Goal: Task Accomplishment & Management: Complete application form

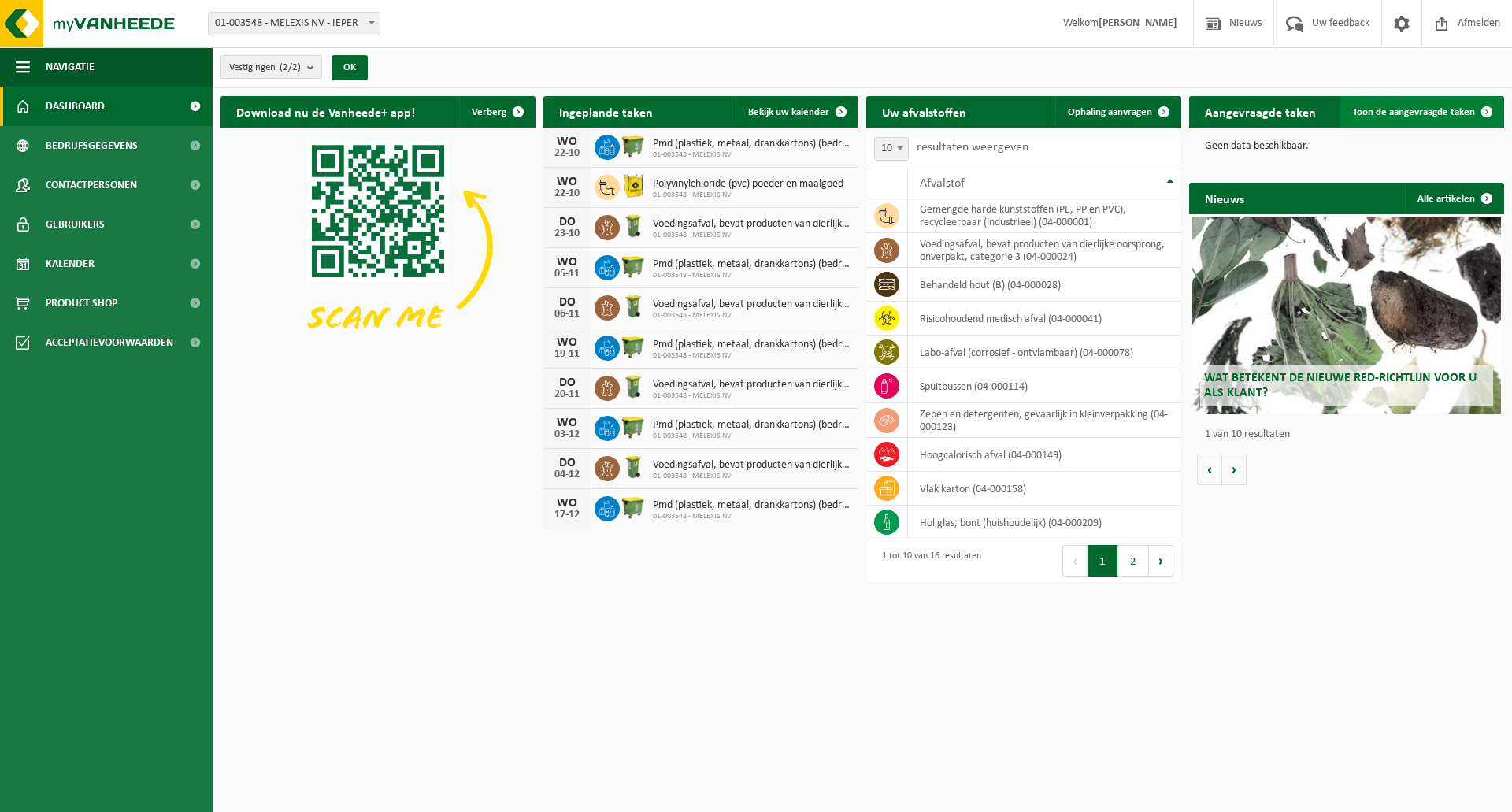
click at [1395, 103] on link "Toon de aangevraagde taken" at bounding box center [1421, 112] width 162 height 32
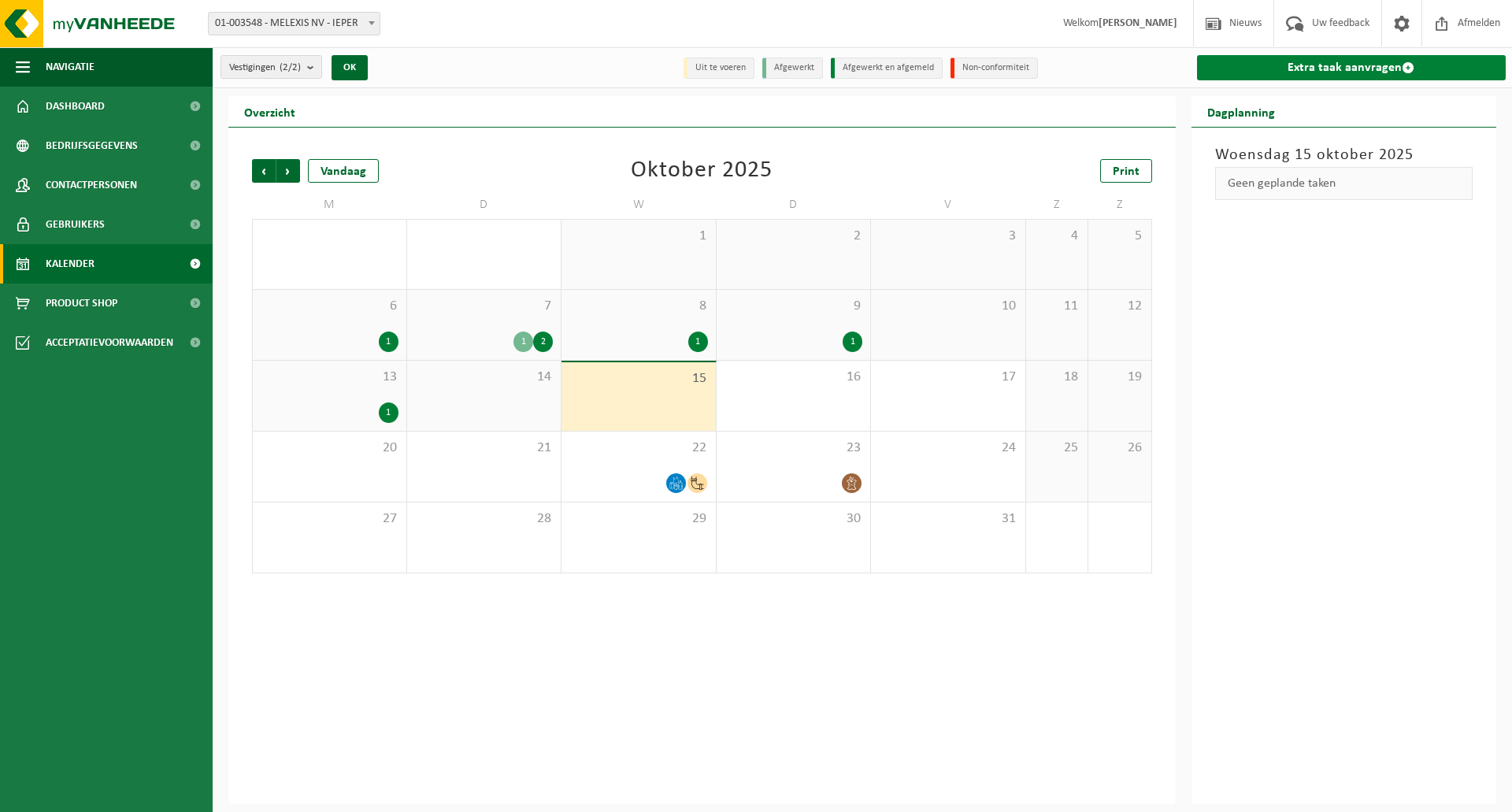
click at [1350, 69] on link "Extra taak aanvragen" at bounding box center [1351, 68] width 309 height 25
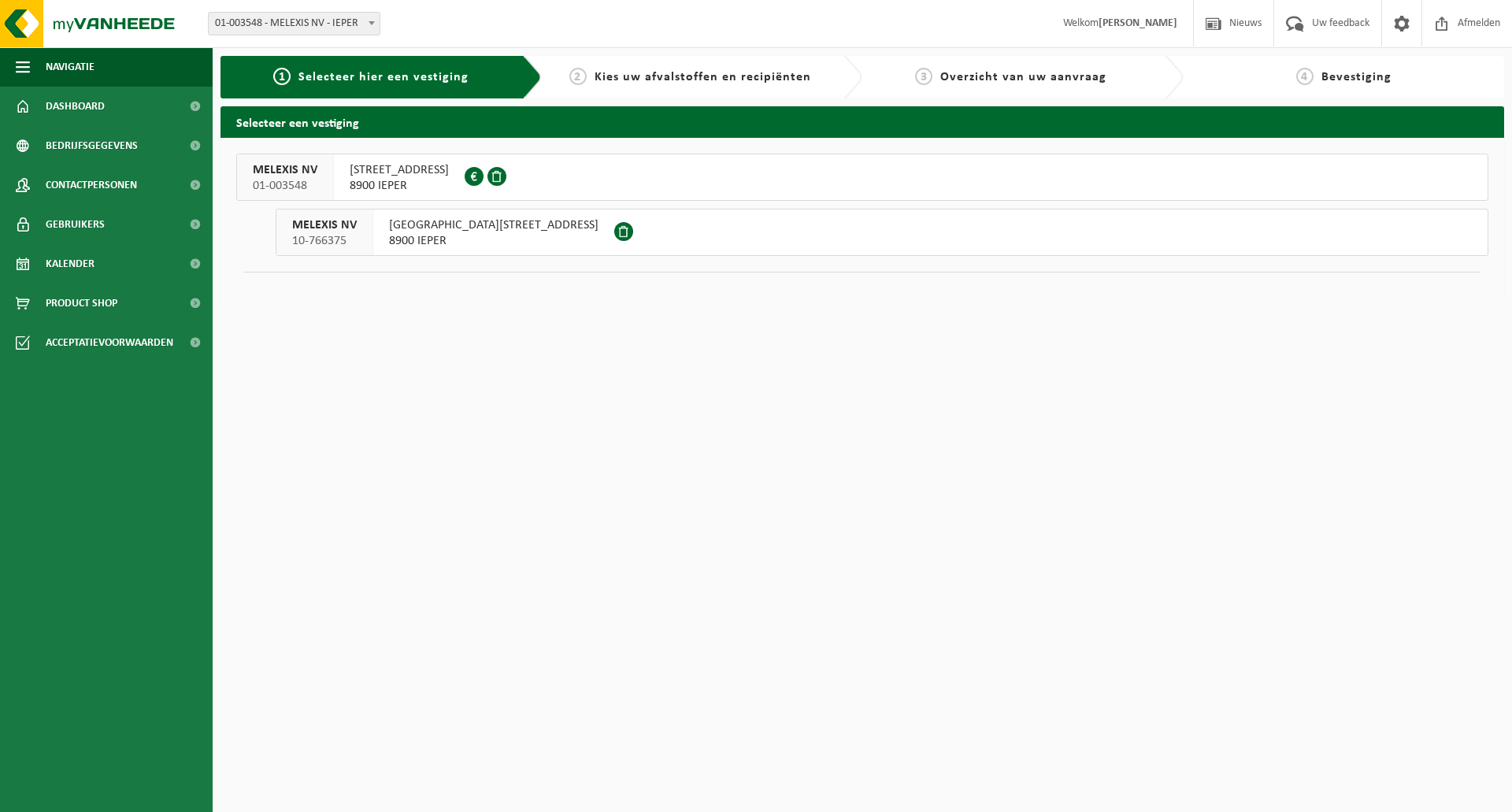
click at [481, 238] on span "8900 IEPER" at bounding box center [494, 240] width 209 height 15
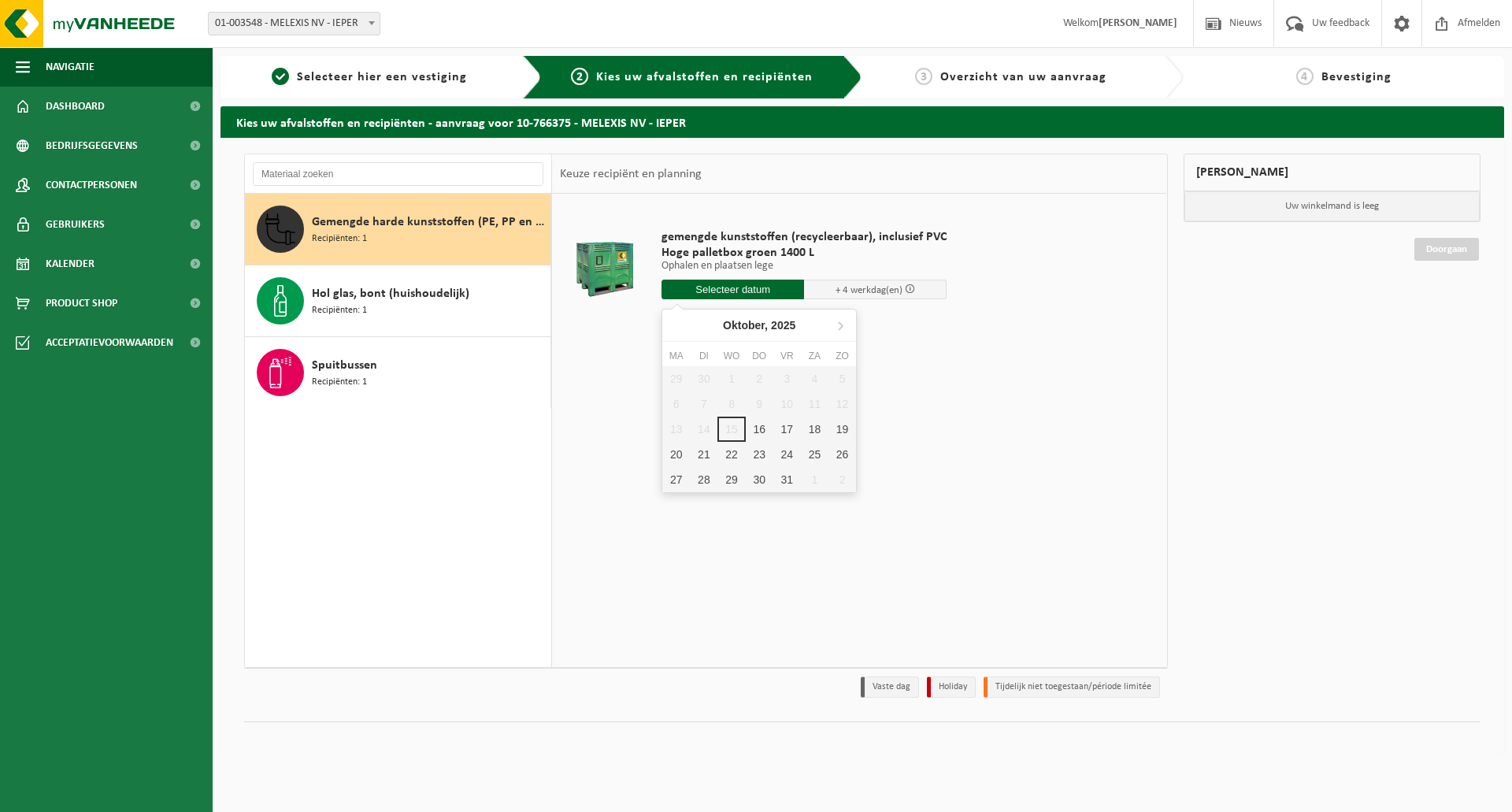
click at [761, 289] on input "text" at bounding box center [732, 289] width 143 height 20
click at [756, 425] on div "16" at bounding box center [759, 429] width 27 height 25
type input "Van 2025-10-16"
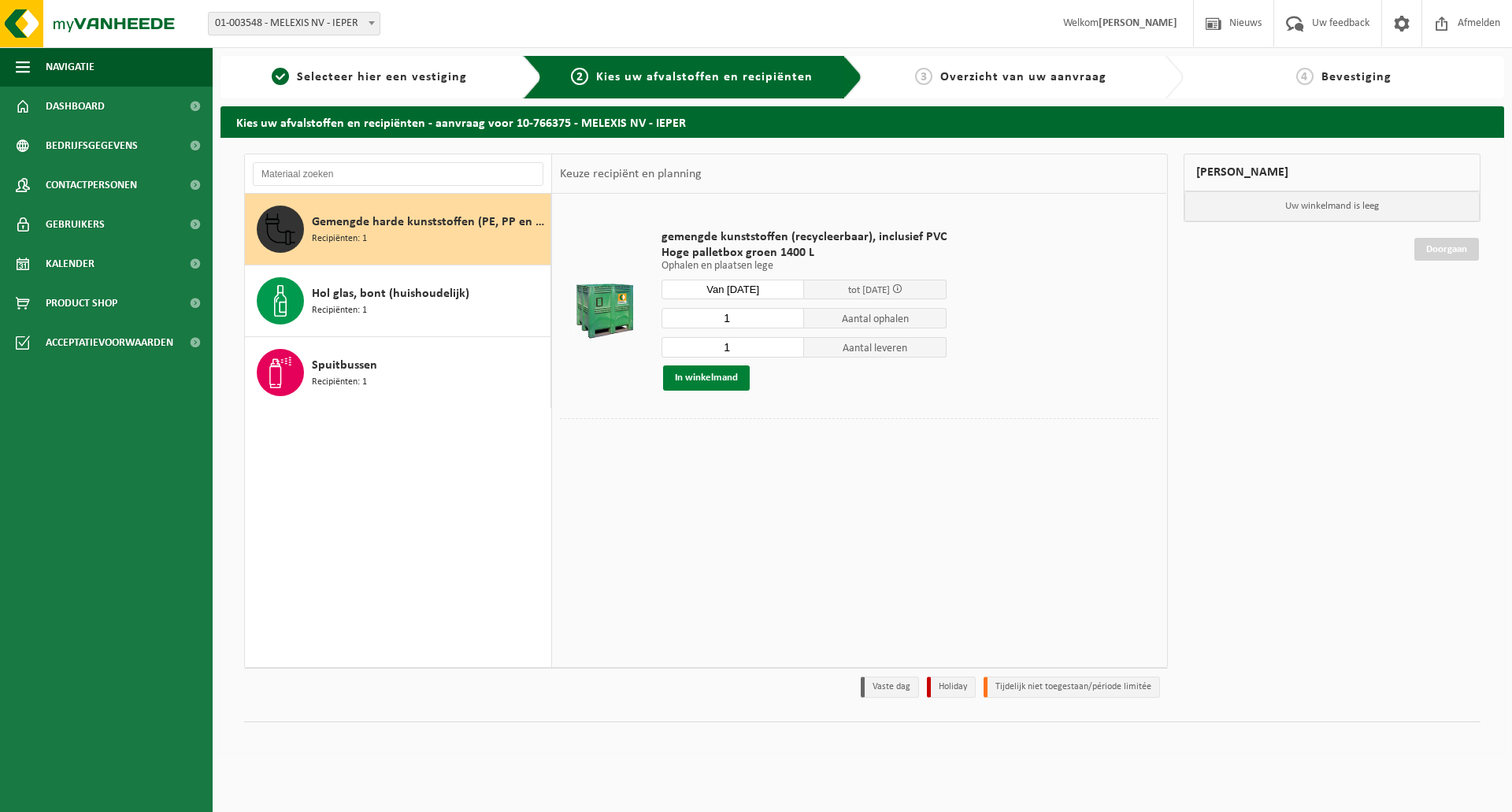
click at [721, 374] on button "In winkelmand" at bounding box center [706, 378] width 86 height 25
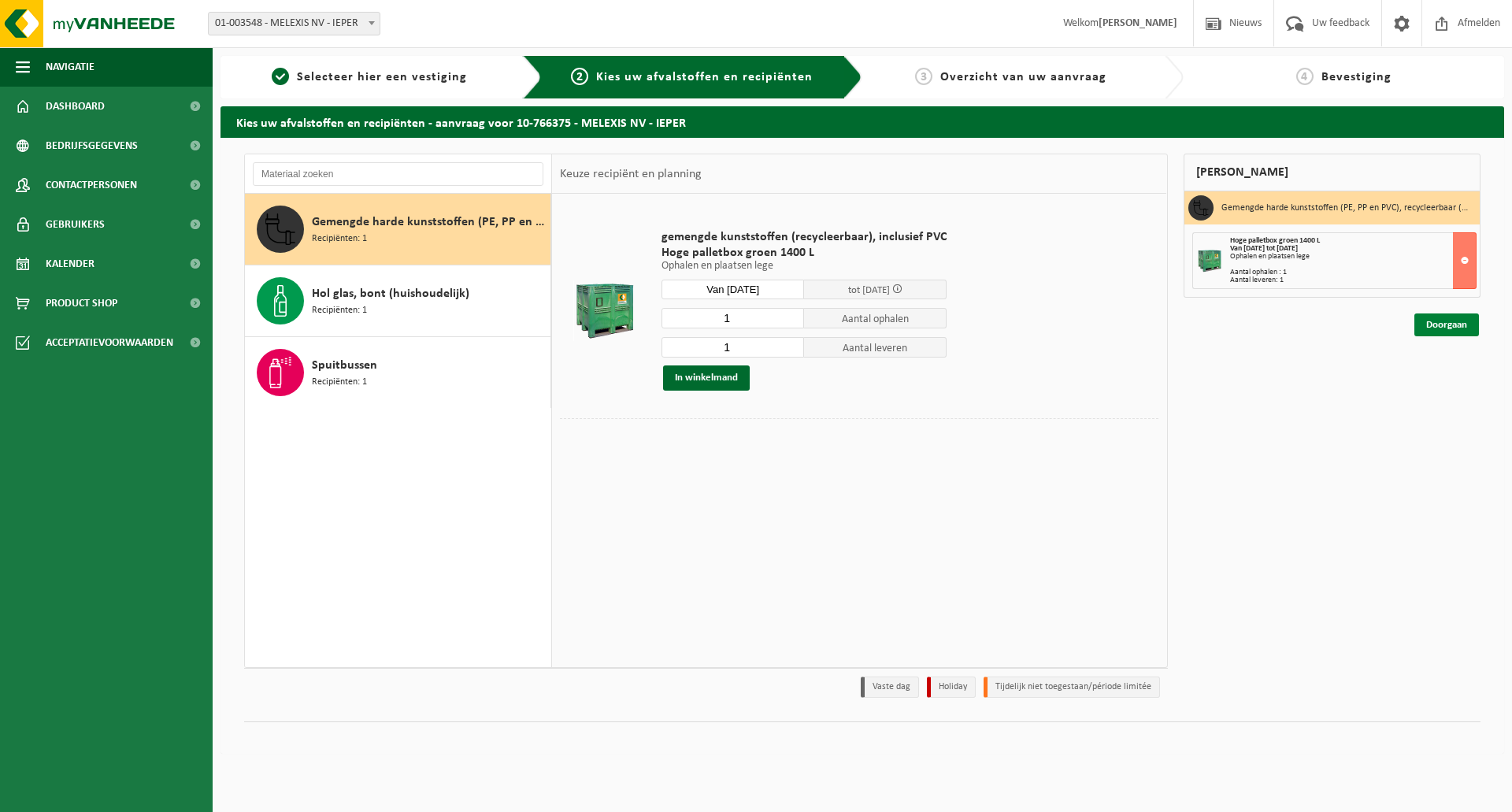
click at [1449, 332] on link "Doorgaan" at bounding box center [1446, 325] width 65 height 23
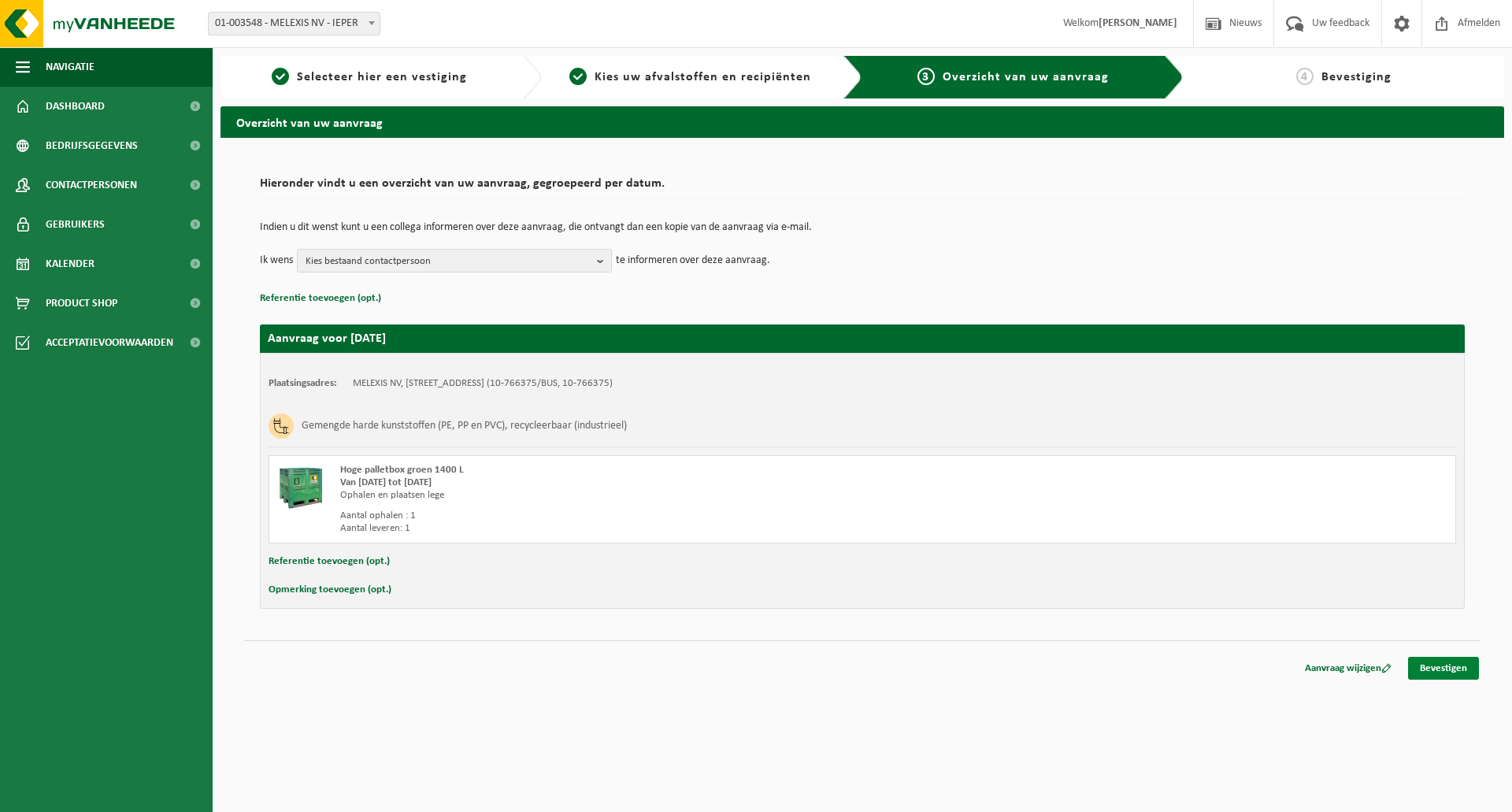
click at [1455, 663] on link "Bevestigen" at bounding box center [1443, 667] width 71 height 23
